Goal: Information Seeking & Learning: Learn about a topic

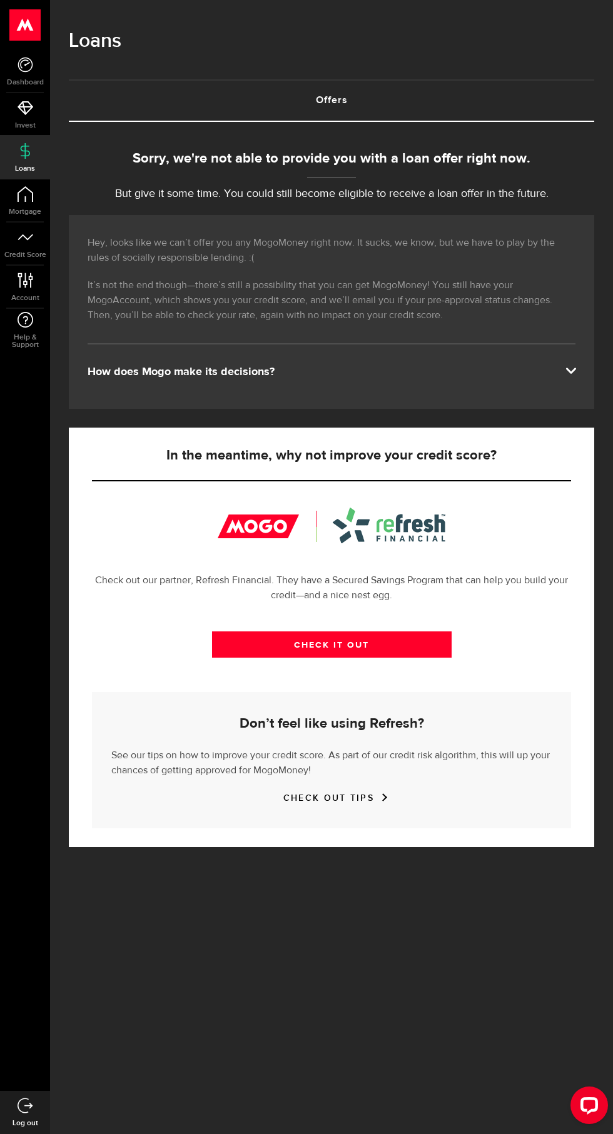
click at [557, 379] on div "How does Mogo make its decisions?" at bounding box center [332, 371] width 488 height 15
click at [473, 806] on div "CHECK OUT TIPS" at bounding box center [331, 798] width 440 height 15
click at [474, 806] on div "CHECK OUT TIPS" at bounding box center [331, 798] width 440 height 15
click at [379, 803] on link "CHECK OUT TIPS" at bounding box center [331, 798] width 96 height 11
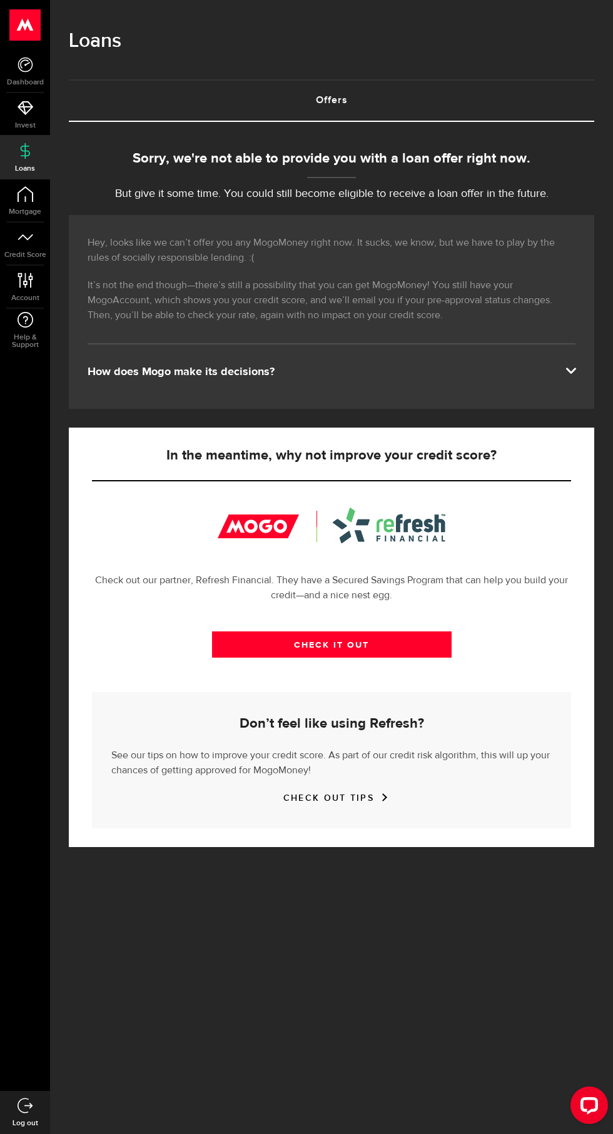
scroll to position [500, 0]
click at [21, 109] on use at bounding box center [26, 108] width 16 height 14
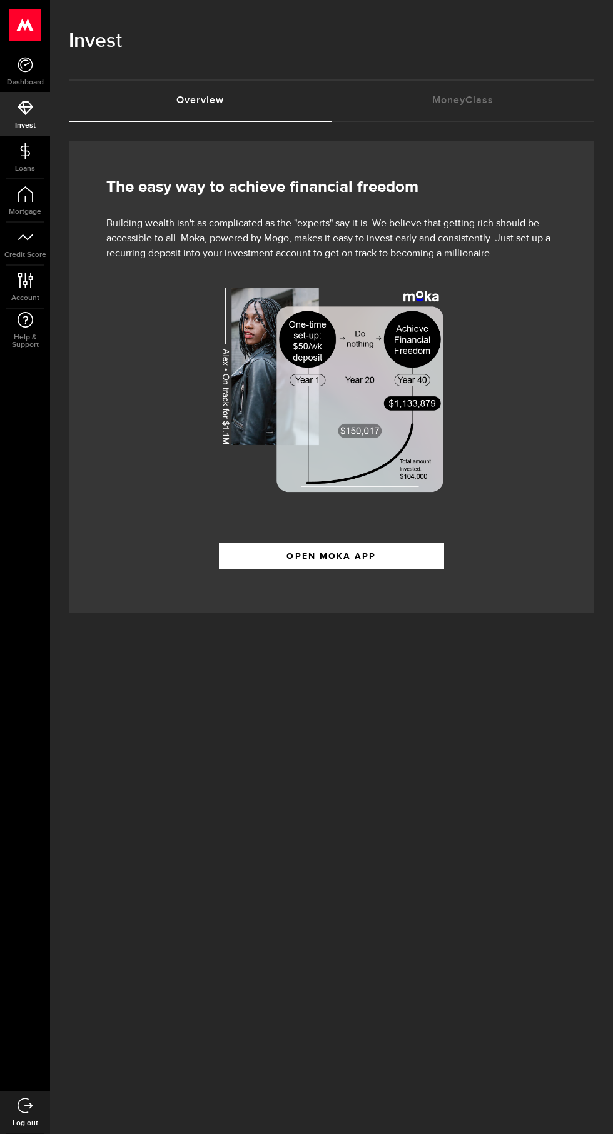
scroll to position [64, 0]
